Goal: Task Accomplishment & Management: Manage account settings

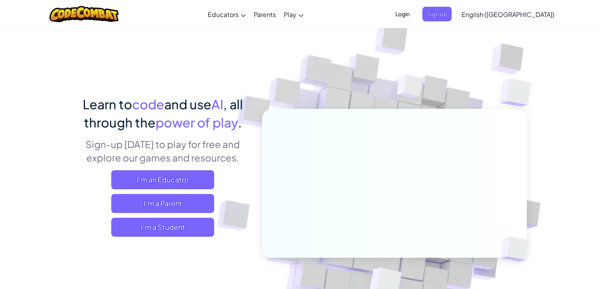
click at [415, 12] on span "Login" at bounding box center [403, 14] width 24 height 15
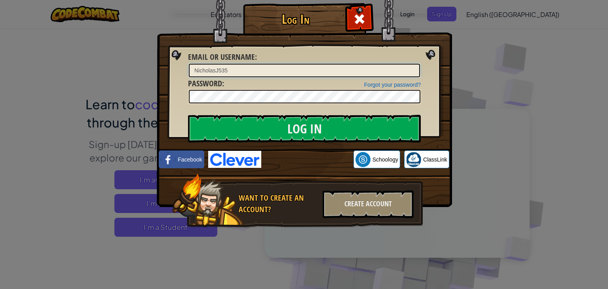
click at [370, 72] on input "NicholasJ535" at bounding box center [304, 70] width 231 height 13
type input "N"
click at [208, 70] on input "Email or Username :" at bounding box center [304, 70] width 231 height 13
